Goal: Task Accomplishment & Management: Complete application form

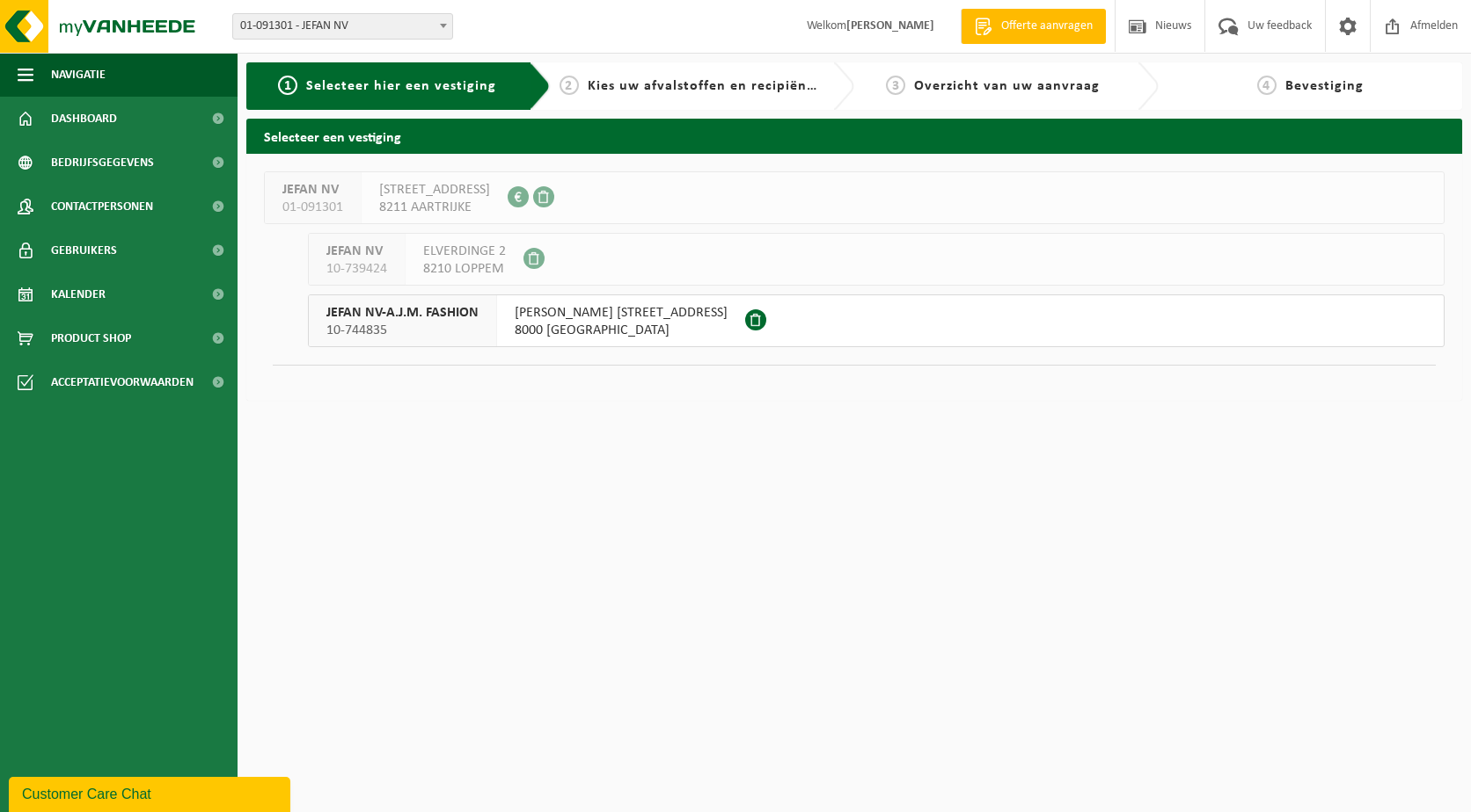
click at [603, 323] on span "8000 BRUGGE" at bounding box center [621, 331] width 213 height 18
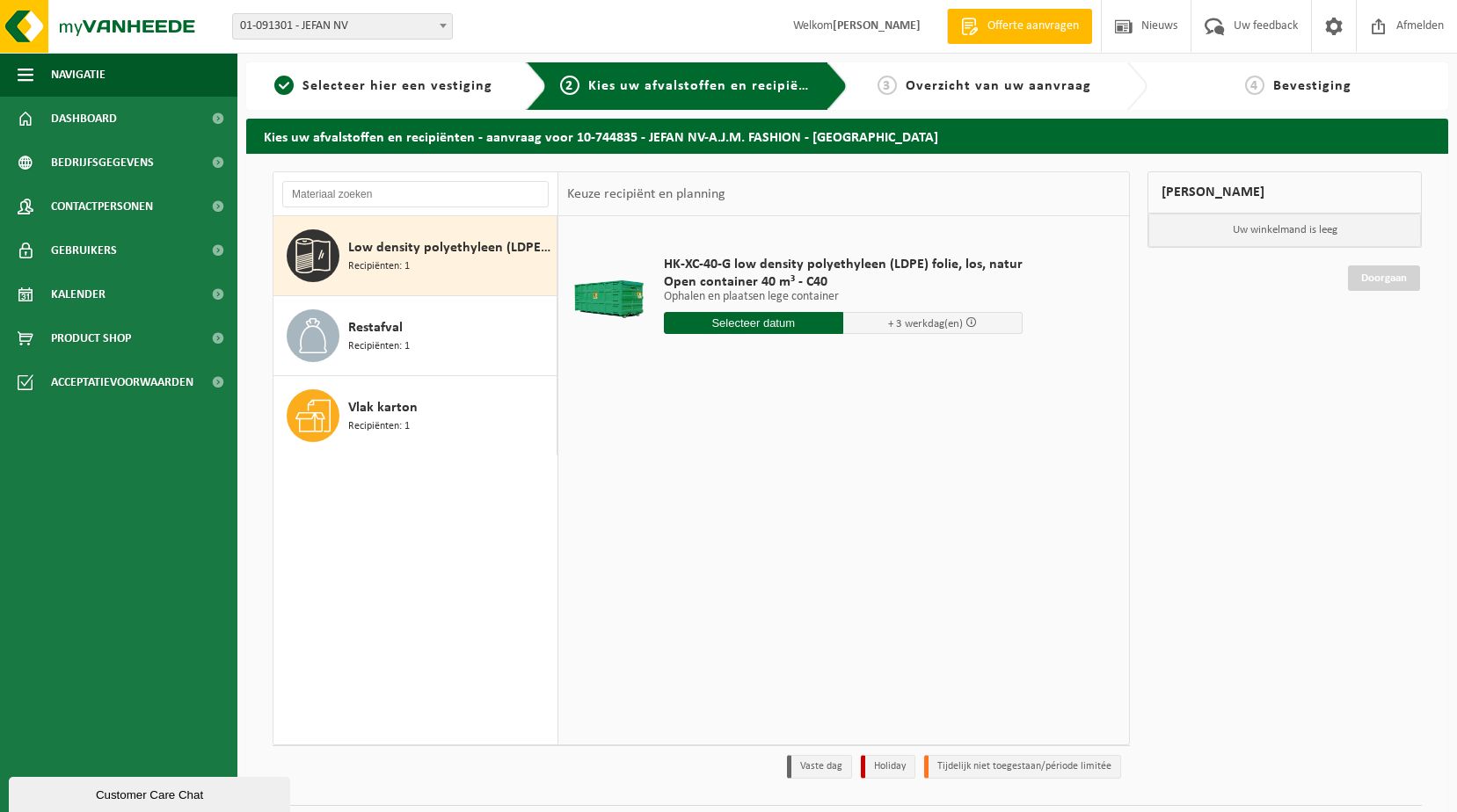
click at [770, 321] on input "text" at bounding box center [754, 322] width 180 height 22
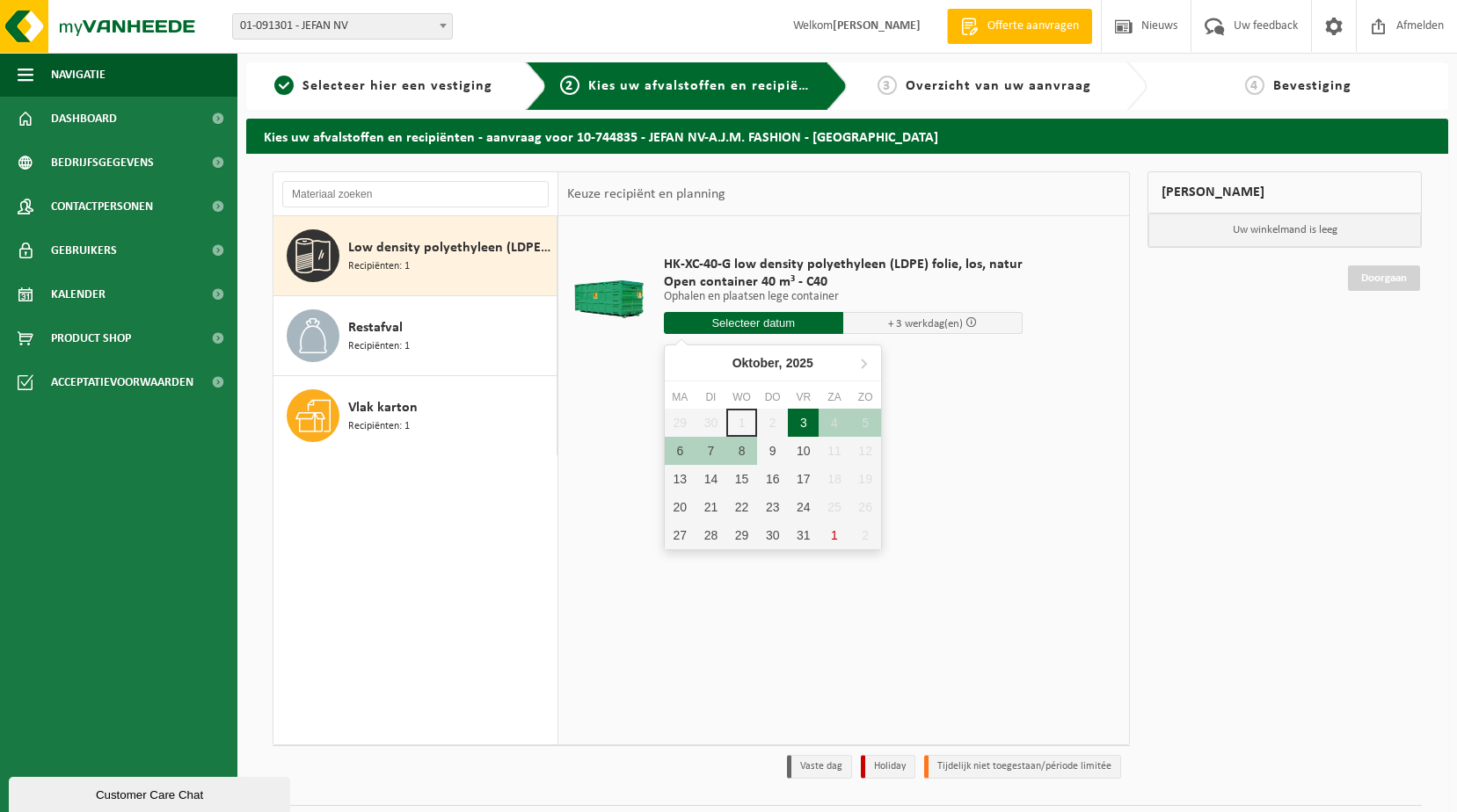
click at [804, 424] on div "3" at bounding box center [803, 422] width 31 height 28
type input "Van 2025-10-03"
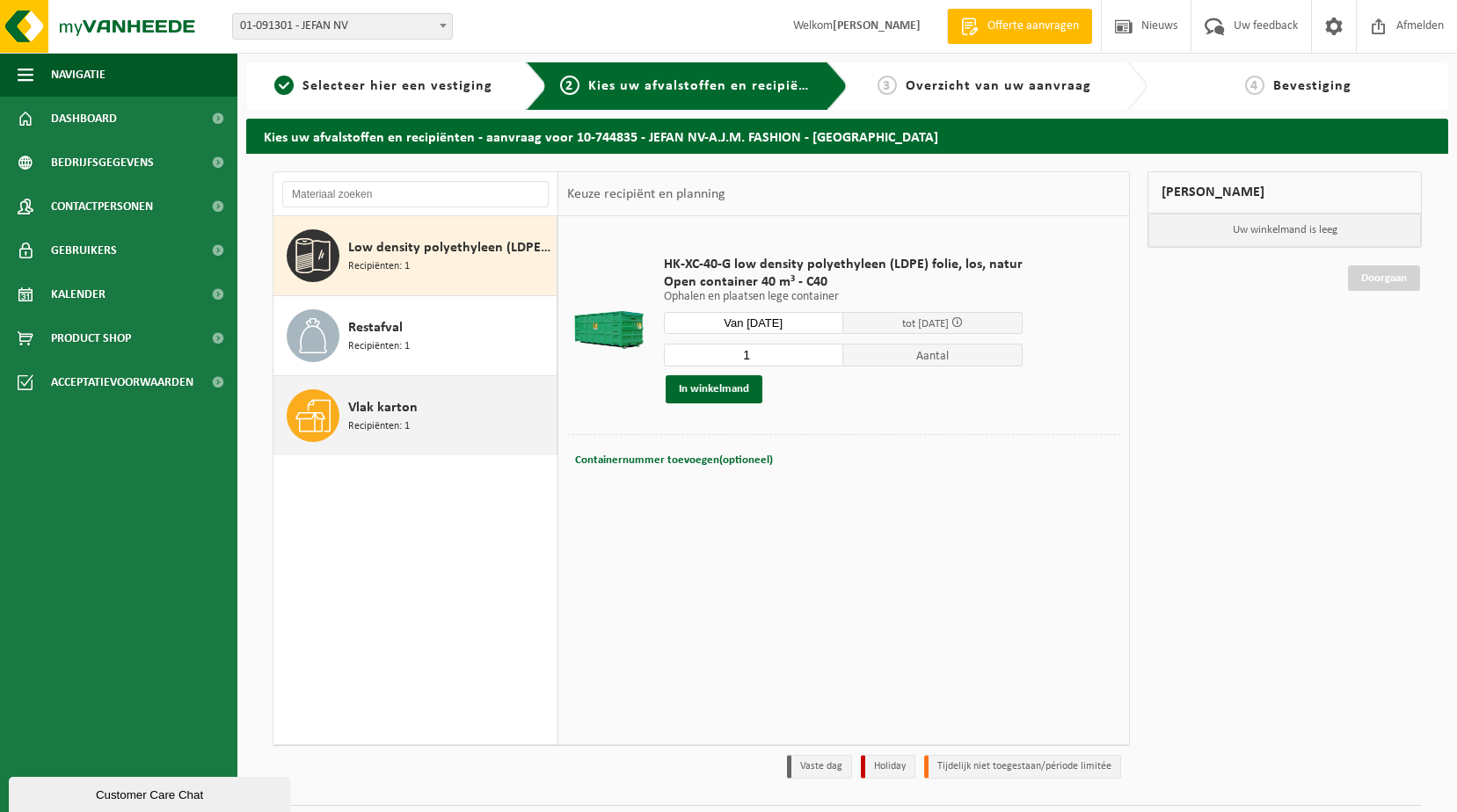
click at [440, 431] on div "Vlak karton Recipiënten: 1" at bounding box center [450, 416] width 204 height 53
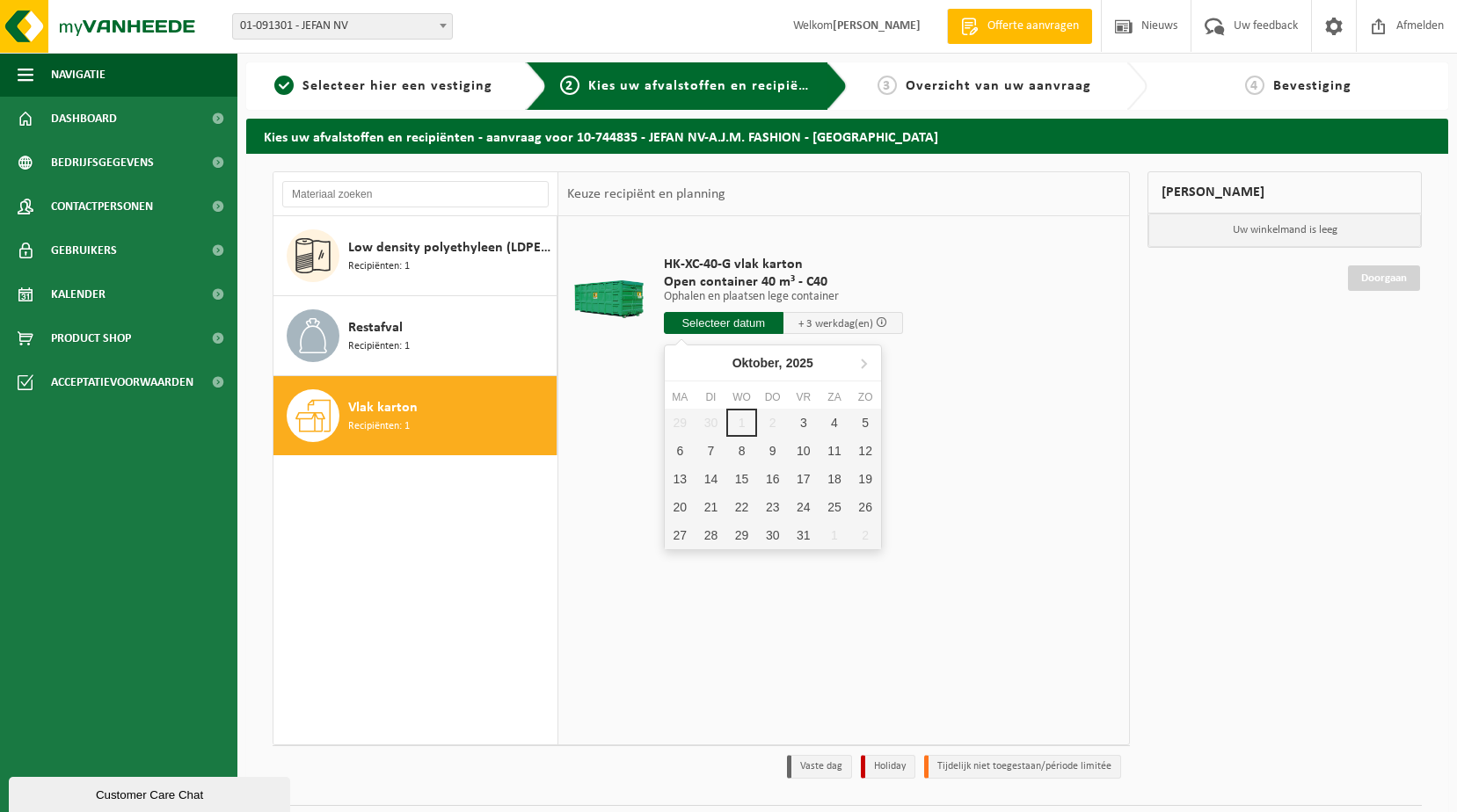
click at [741, 315] on input "text" at bounding box center [723, 322] width 119 height 22
click at [803, 425] on div "3" at bounding box center [803, 422] width 31 height 28
type input "Van 2025-10-03"
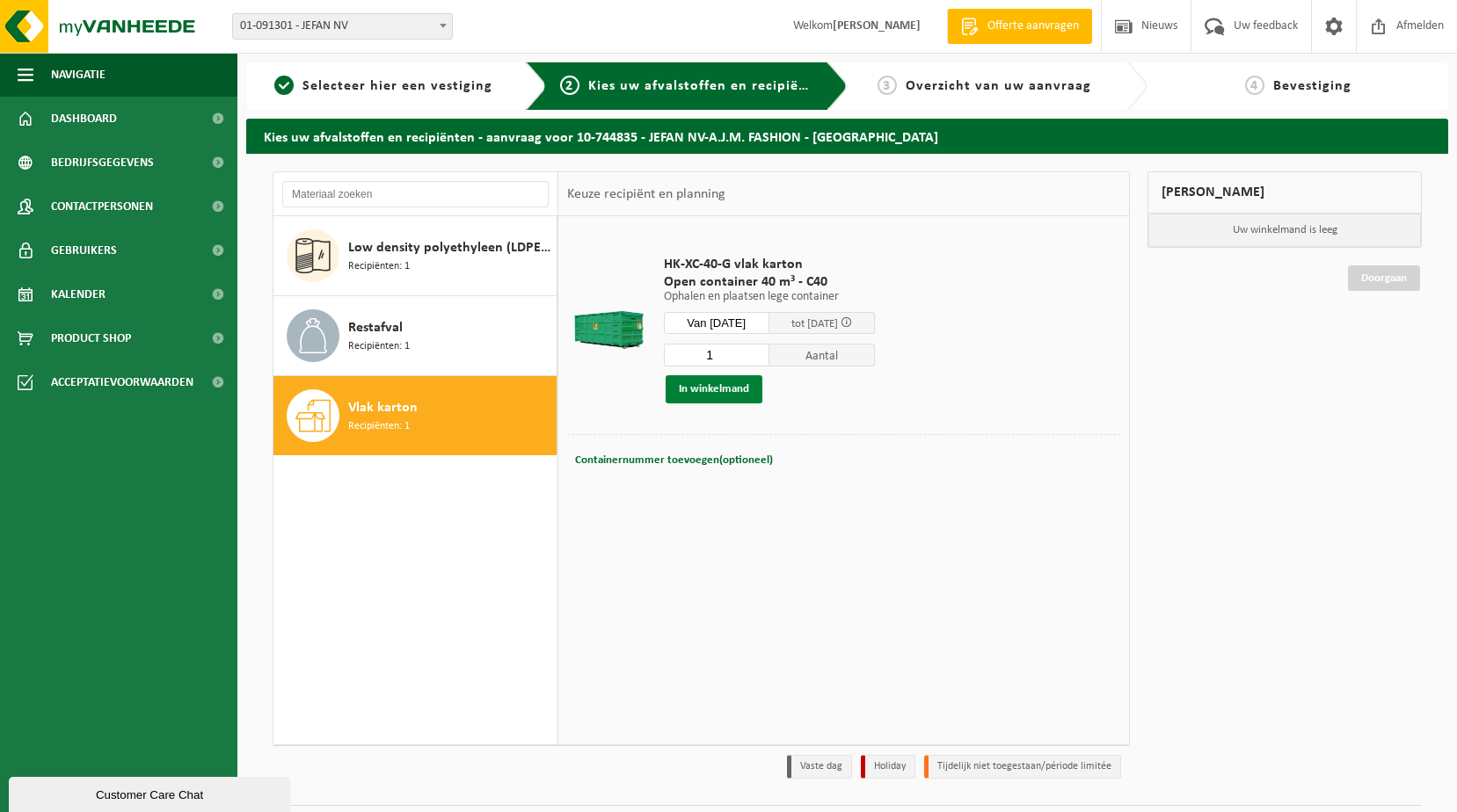
click at [755, 390] on button "In winkelmand" at bounding box center [714, 389] width 97 height 28
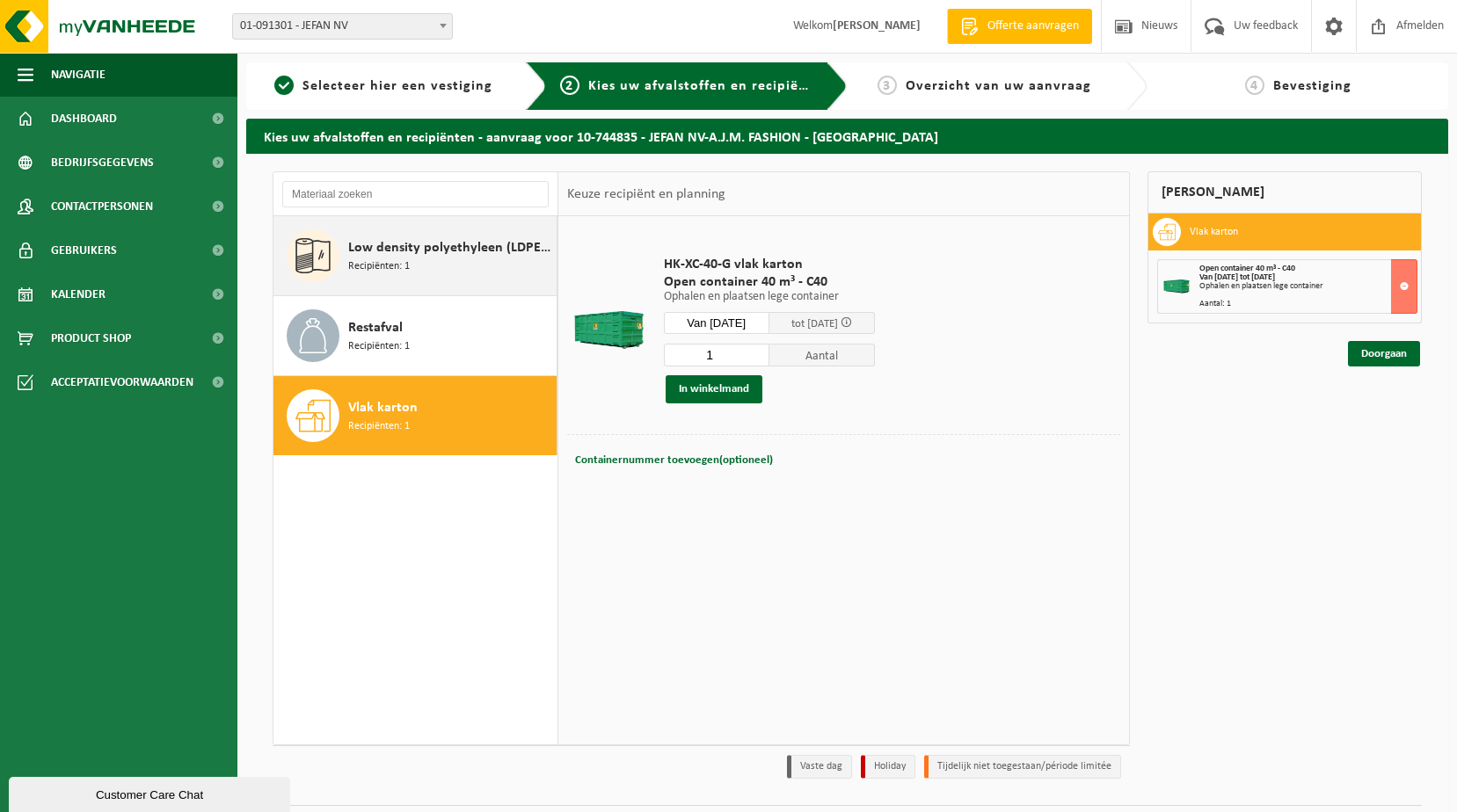
click at [404, 275] on div "Low density polyethyleen (LDPE) folie, los, naturel Recipiënten: 1" at bounding box center [450, 255] width 204 height 53
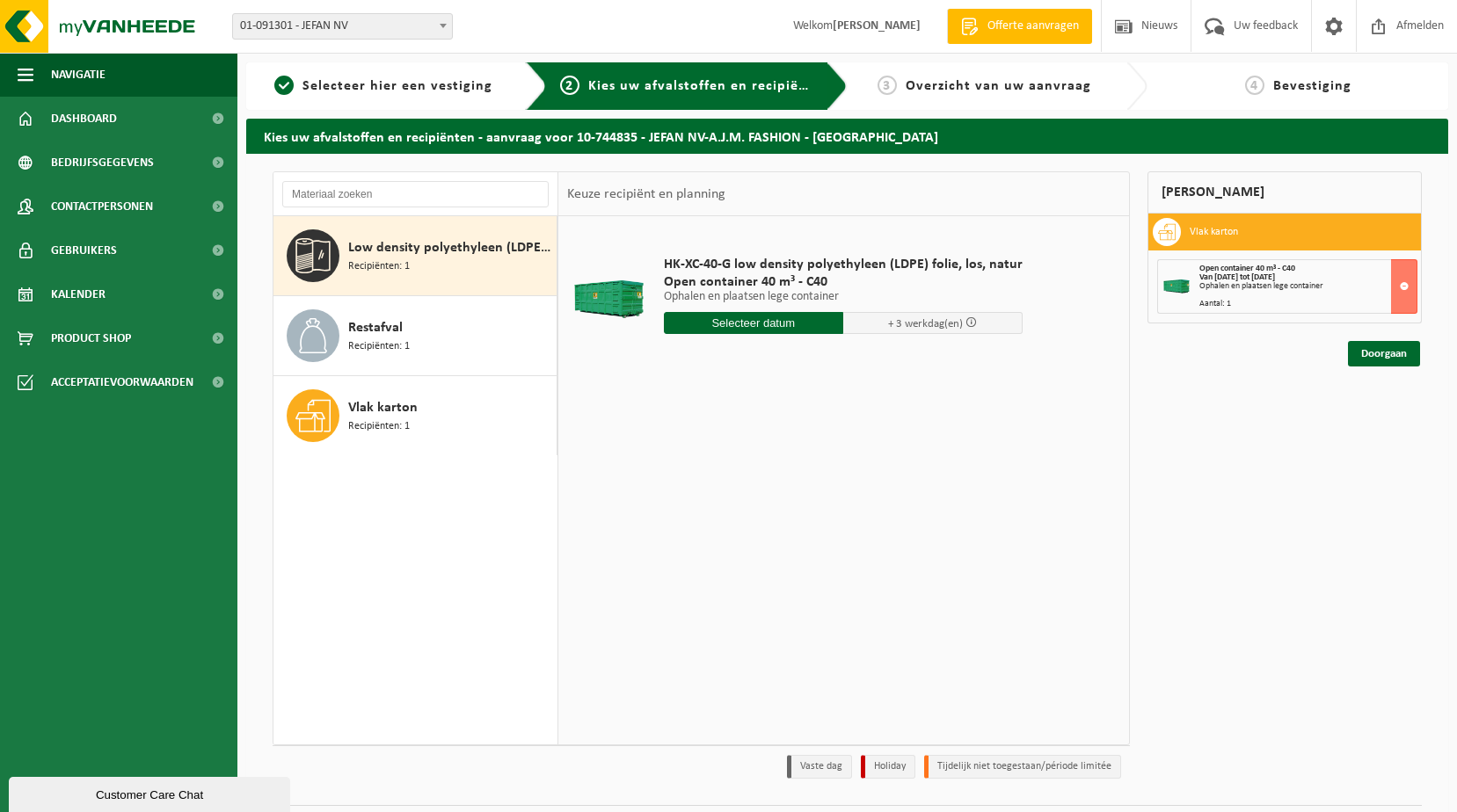
click at [741, 324] on input "text" at bounding box center [754, 322] width 180 height 22
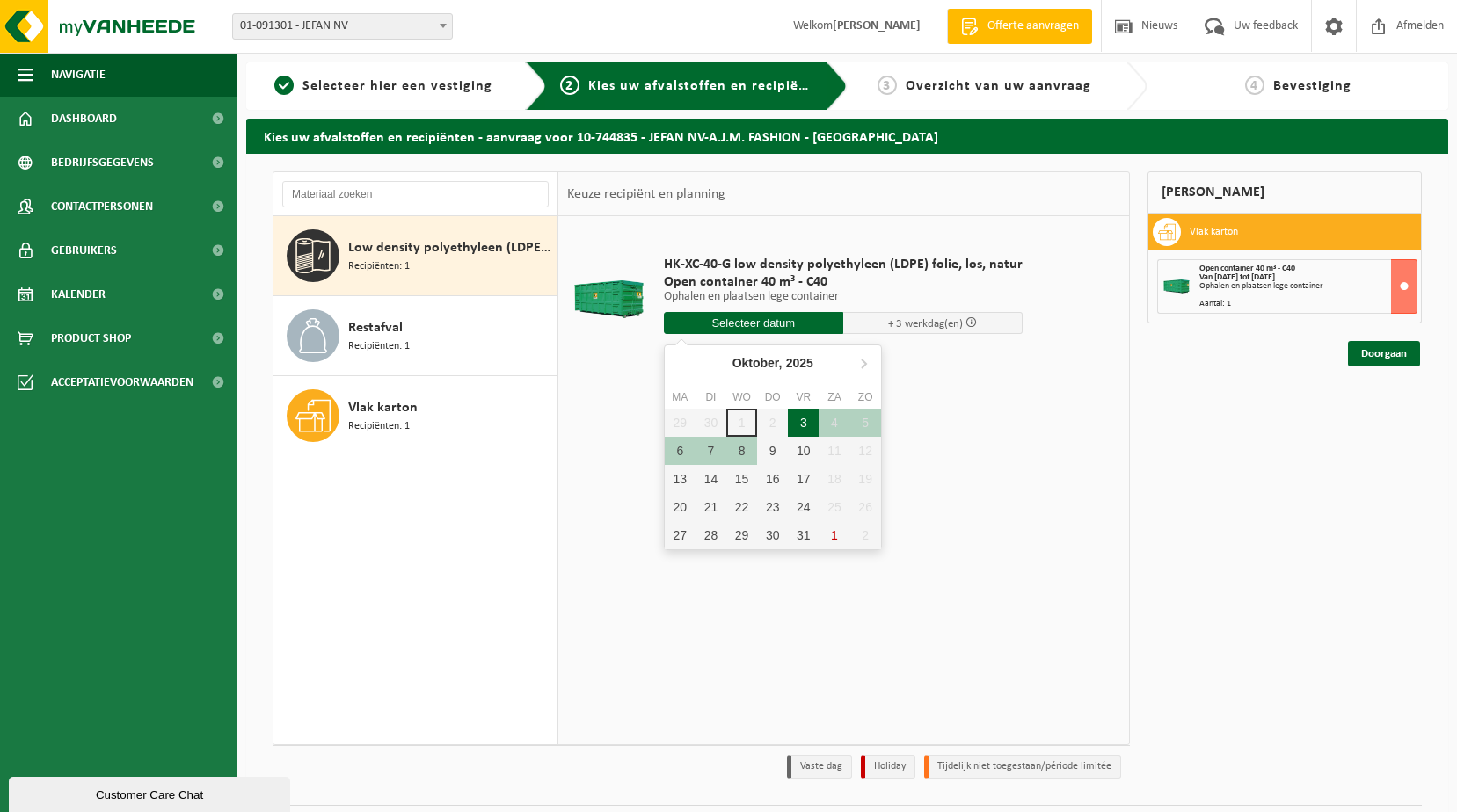
click at [797, 422] on div "3" at bounding box center [803, 422] width 31 height 28
type input "Van 2025-10-03"
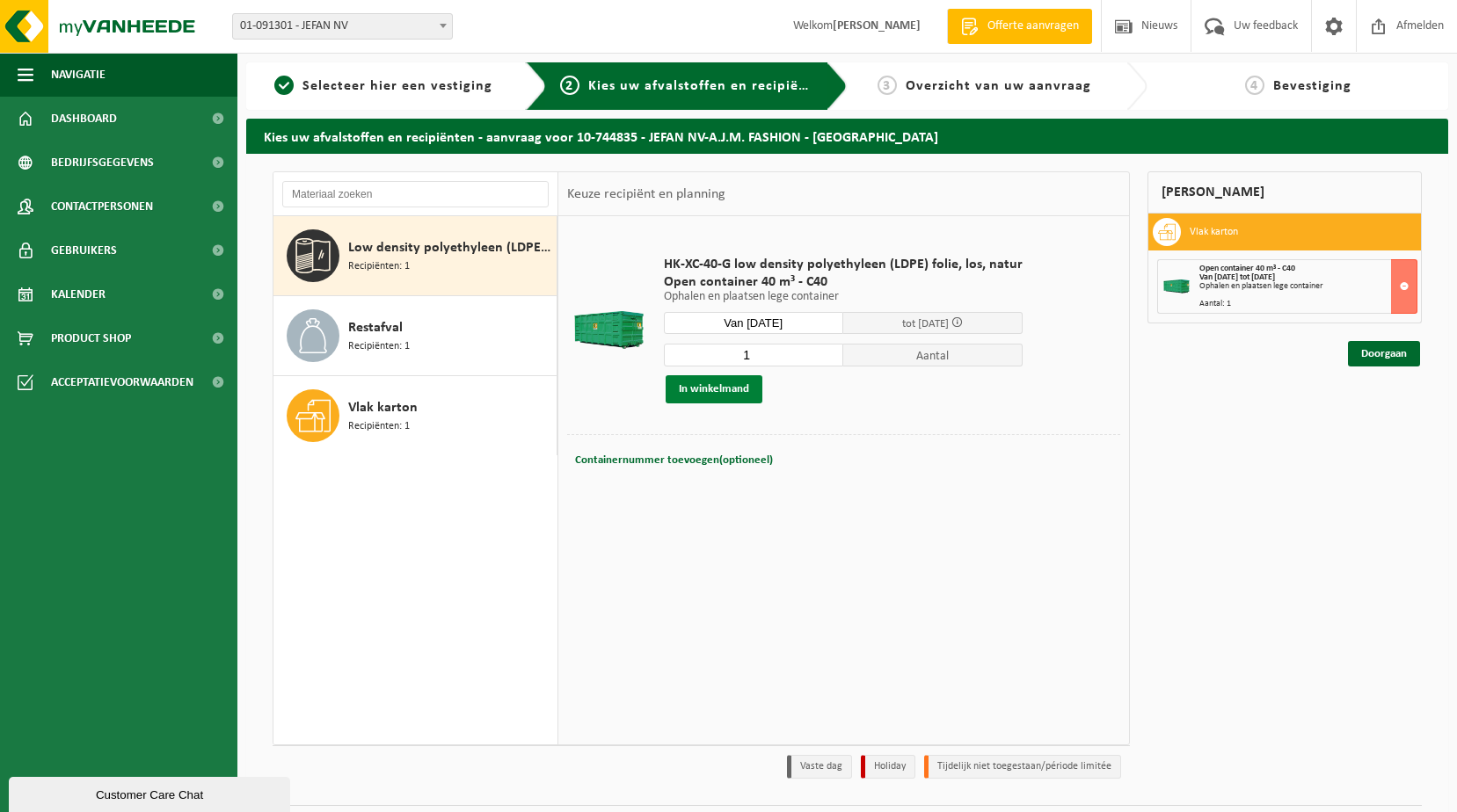
click at [744, 385] on button "In winkelmand" at bounding box center [714, 389] width 97 height 28
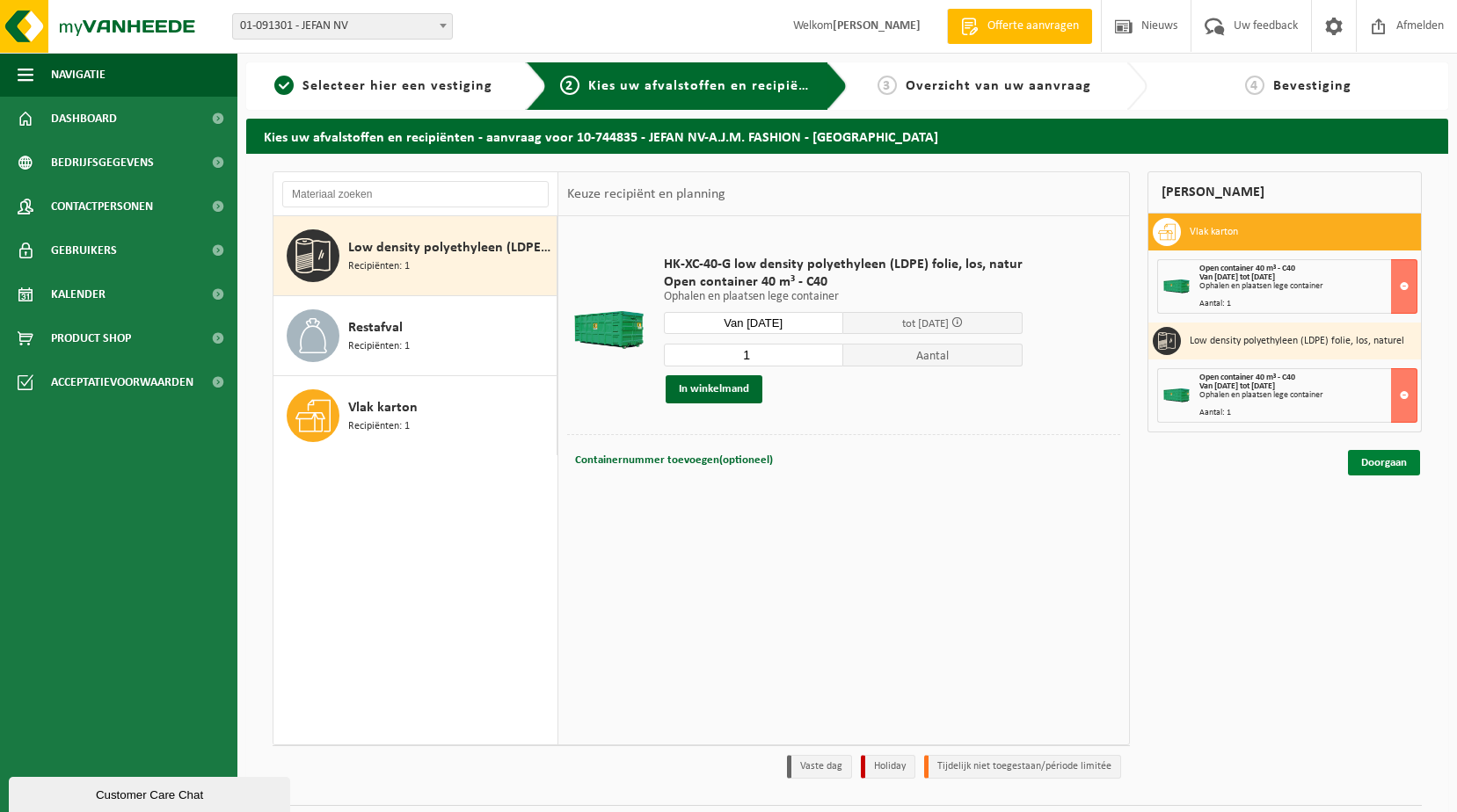
click at [1364, 458] on link "Doorgaan" at bounding box center [1384, 463] width 72 height 25
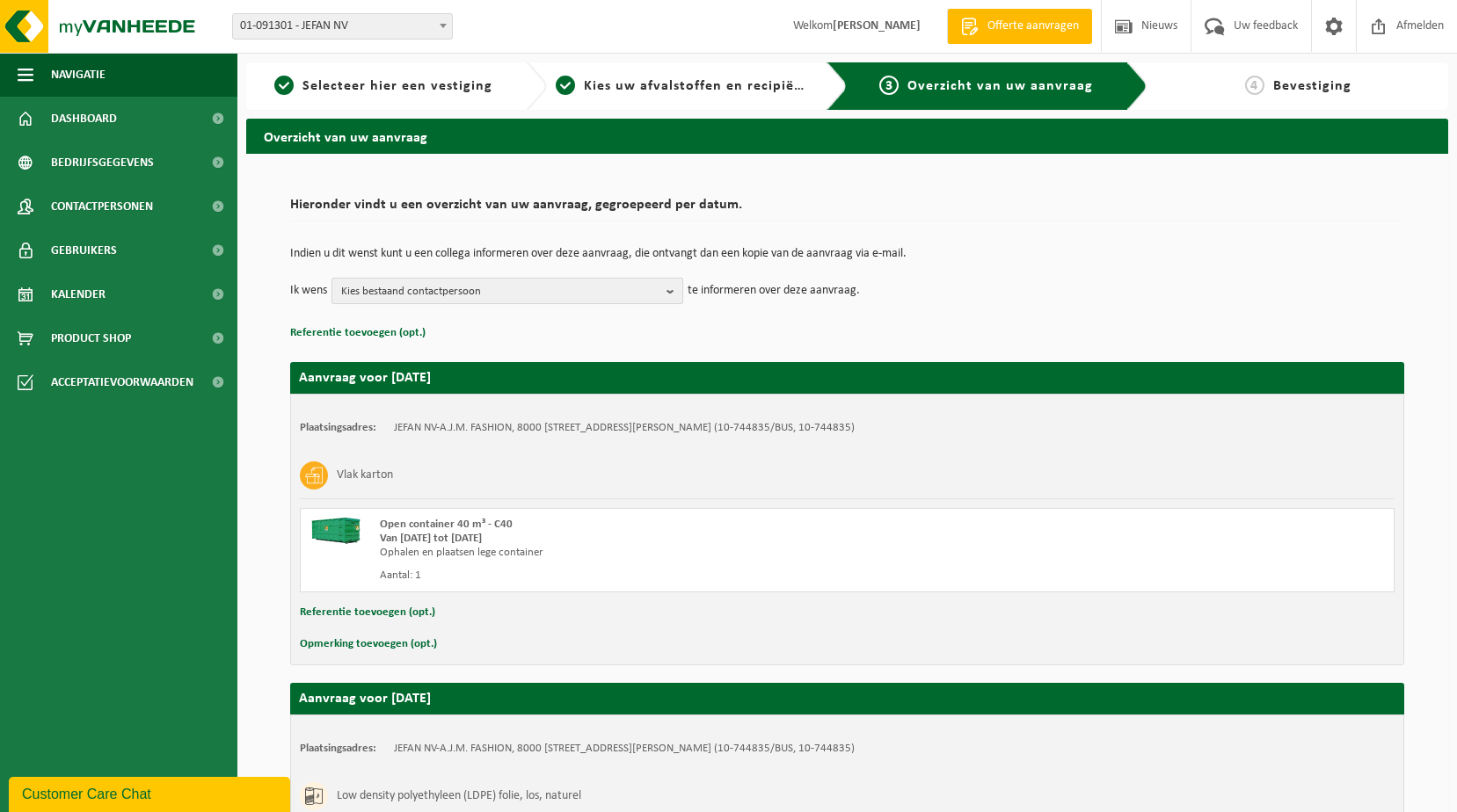
click at [479, 287] on span "Kies bestaand contactpersoon" at bounding box center [500, 291] width 318 height 26
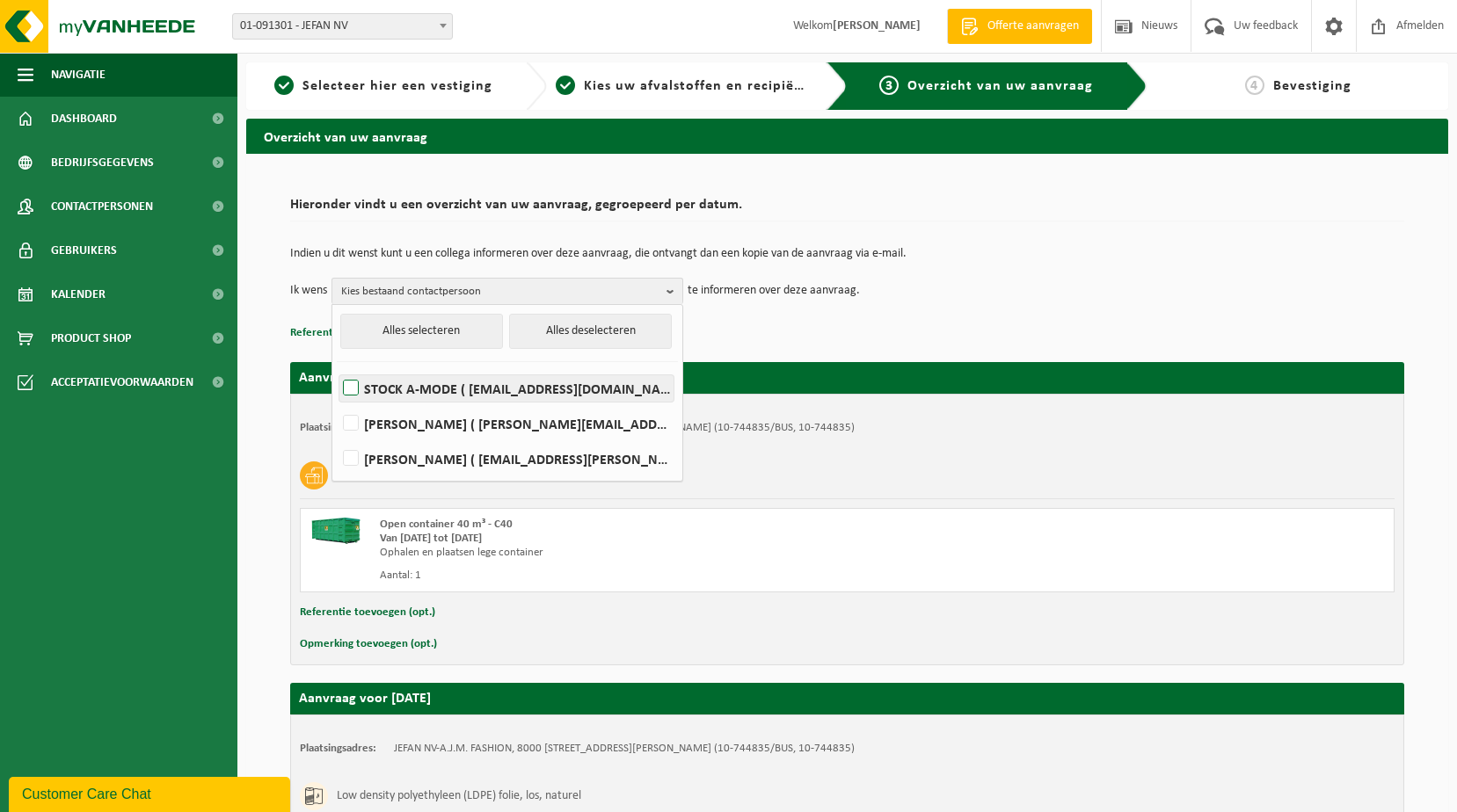
click at [475, 393] on label "STOCK A-MODE ( stock@amode.be )" at bounding box center [507, 388] width 334 height 26
click at [337, 366] on input "STOCK A-MODE ( stock@amode.be )" at bounding box center [336, 366] width 1 height 1
checkbox input "true"
click at [726, 332] on p "Referentie toevoegen (opt.)" at bounding box center [847, 332] width 1114 height 22
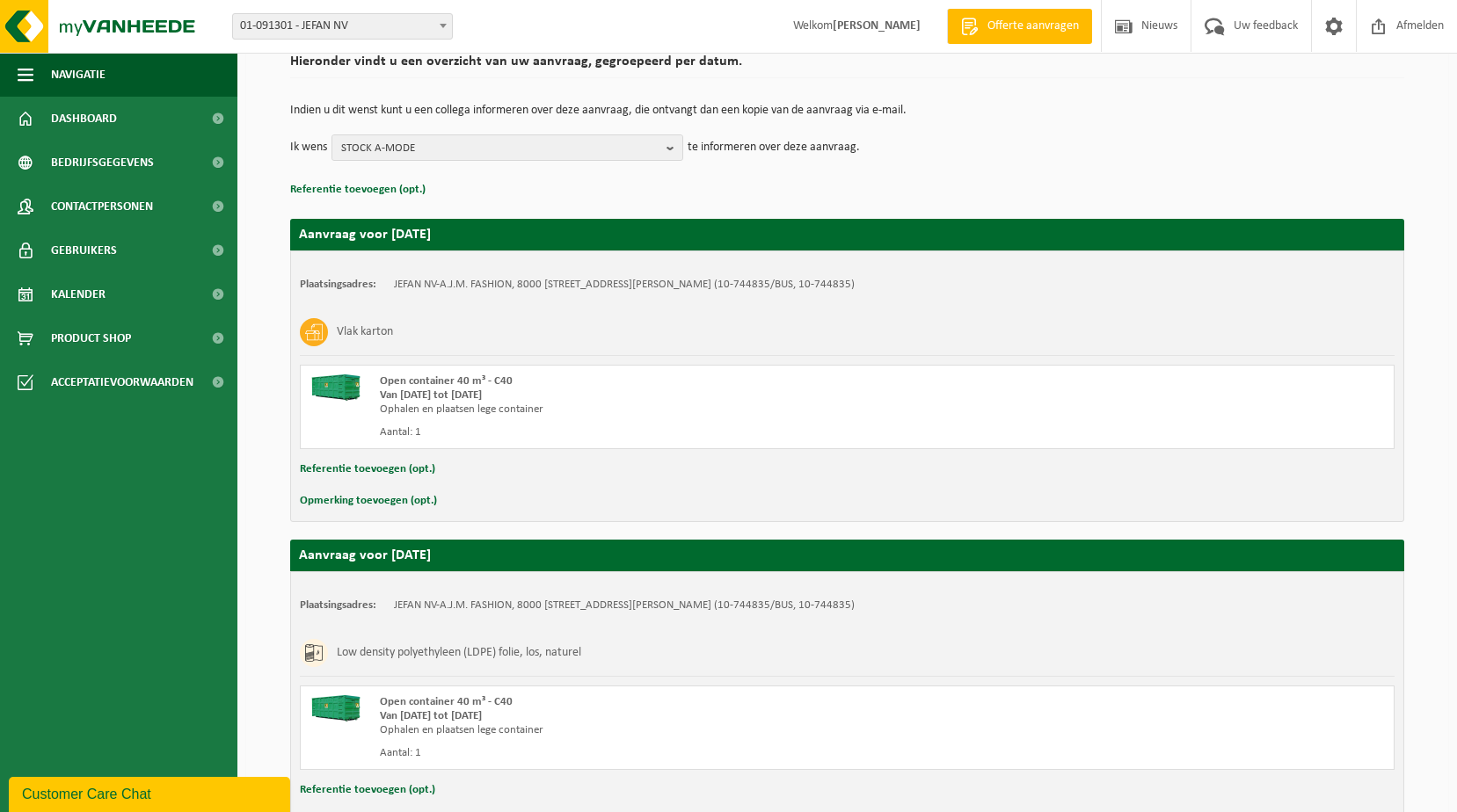
scroll to position [263, 0]
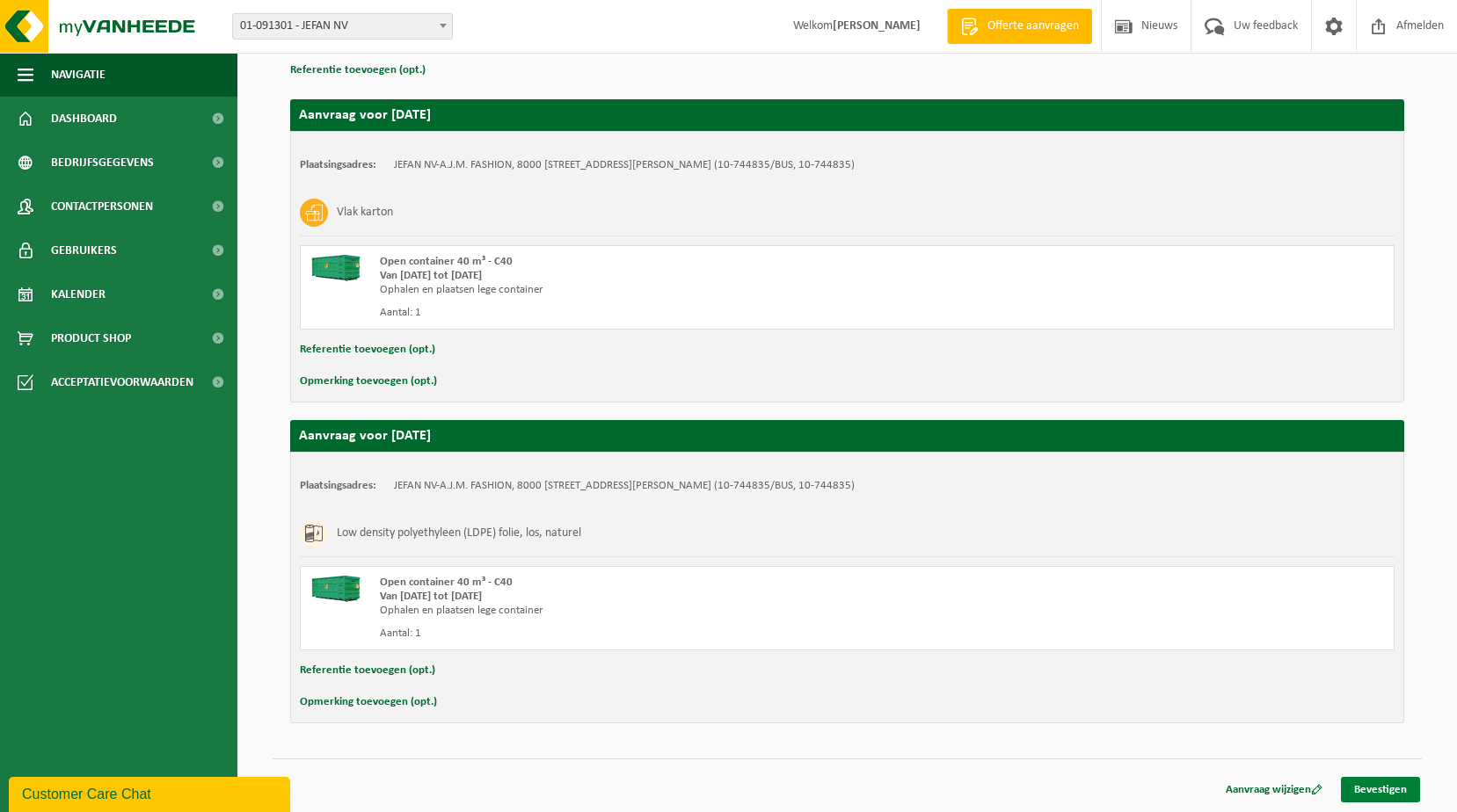
click at [1373, 792] on link "Bevestigen" at bounding box center [1381, 790] width 79 height 25
